Goal: Navigation & Orientation: Find specific page/section

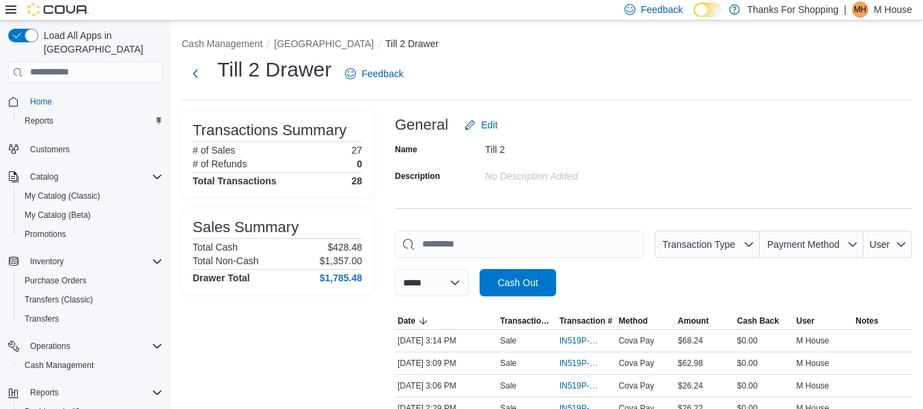
click at [864, 5] on span "MH" at bounding box center [860, 9] width 13 height 16
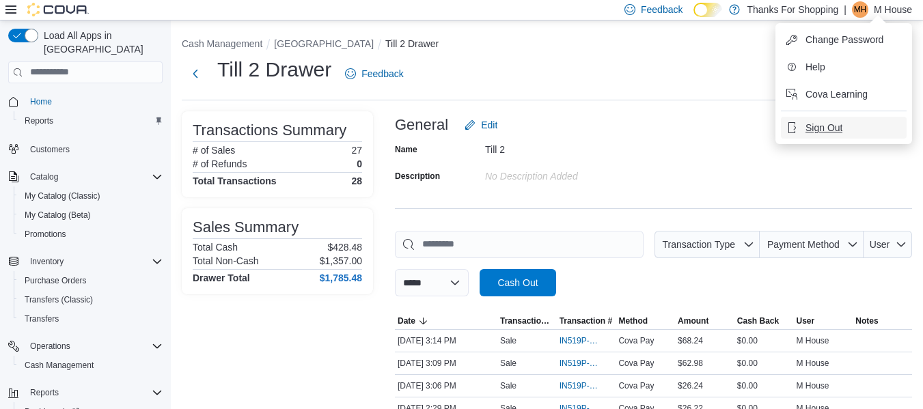
click at [833, 126] on span "Sign Out" at bounding box center [823, 128] width 37 height 14
